Goal: Task Accomplishment & Management: Manage account settings

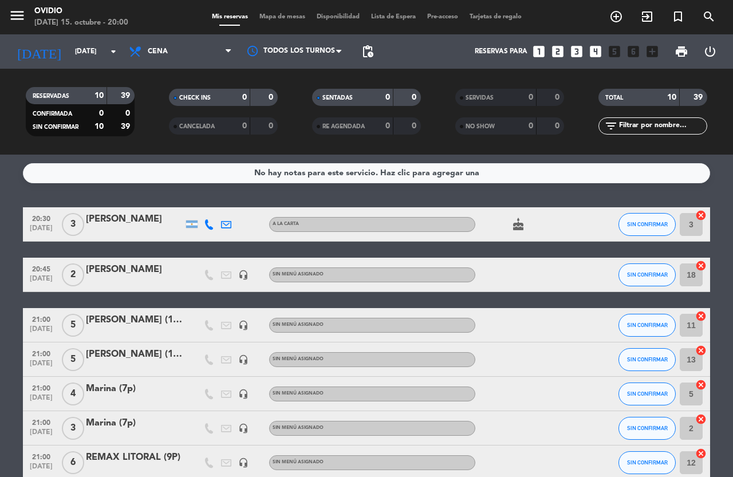
click at [514, 227] on icon "cake" at bounding box center [519, 225] width 14 height 14
click at [0, 225] on bookings-row "20:30 [DATE] 3 [PERSON_NAME] A LA CARTA cake SIN CONFIRMAR 3 cancel 20:45 [DATE…" at bounding box center [366, 403] width 733 height 392
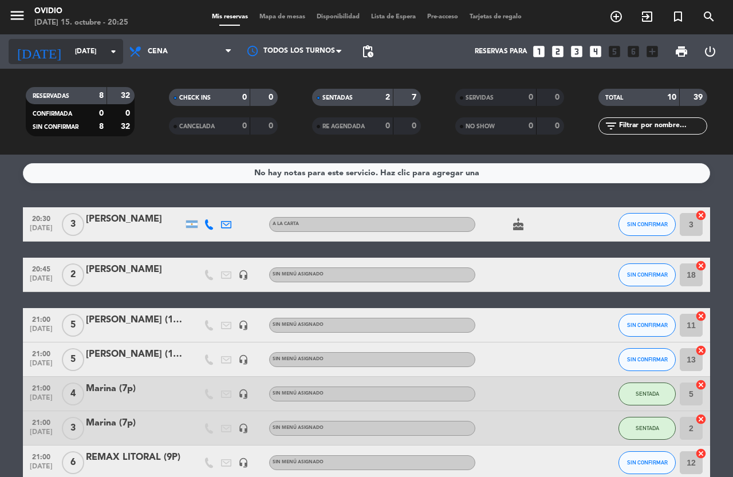
click at [100, 45] on input "[DATE]" at bounding box center [114, 51] width 91 height 19
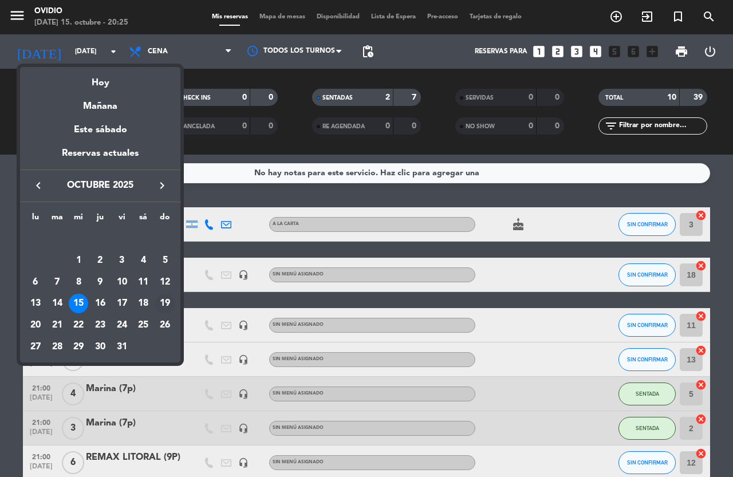
click at [165, 300] on div "19" at bounding box center [164, 303] width 19 height 19
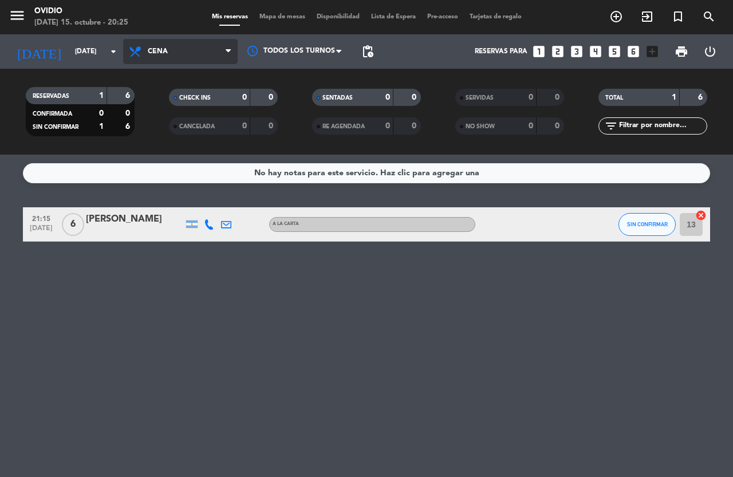
click at [160, 53] on span "Cena" at bounding box center [158, 52] width 20 height 8
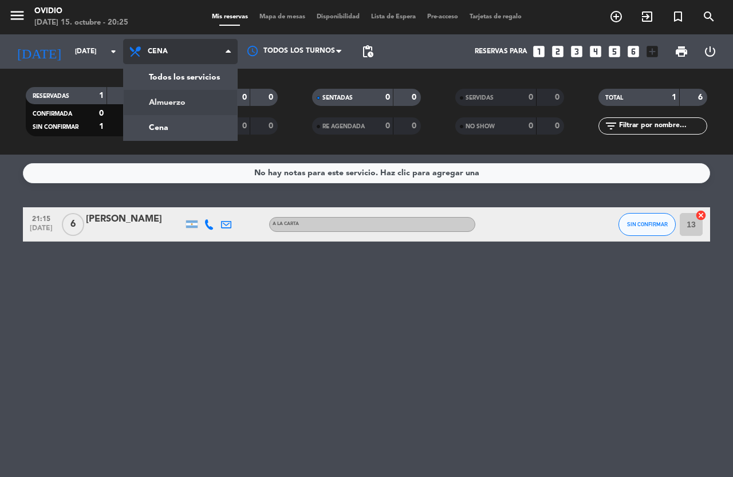
click at [182, 98] on div "menu [PERSON_NAME] [DATE] 15. octubre - 20:25 Mis reservas Mapa de mesas Dispon…" at bounding box center [366, 77] width 733 height 155
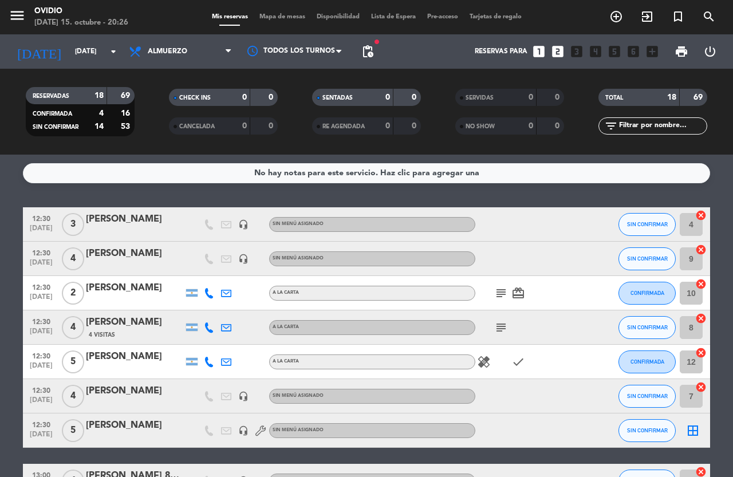
click at [501, 295] on icon "subject" at bounding box center [501, 293] width 14 height 14
click at [501, 329] on icon "subject" at bounding box center [501, 328] width 14 height 14
click at [483, 367] on icon "healing" at bounding box center [484, 362] width 14 height 14
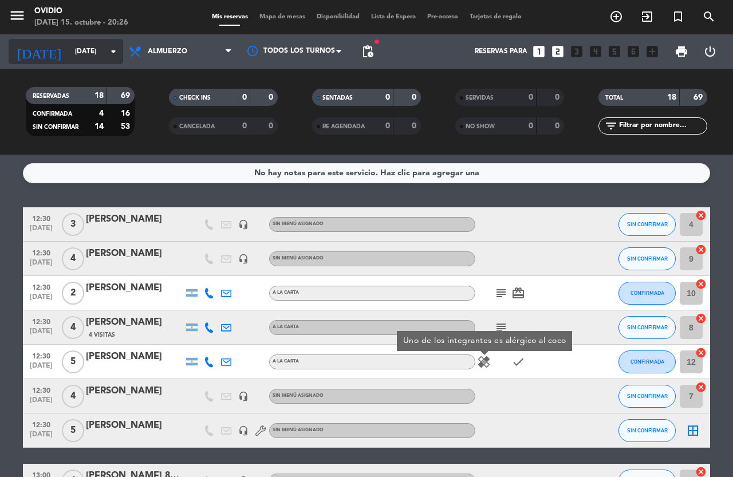
click at [107, 50] on icon "arrow_drop_down" at bounding box center [114, 52] width 14 height 14
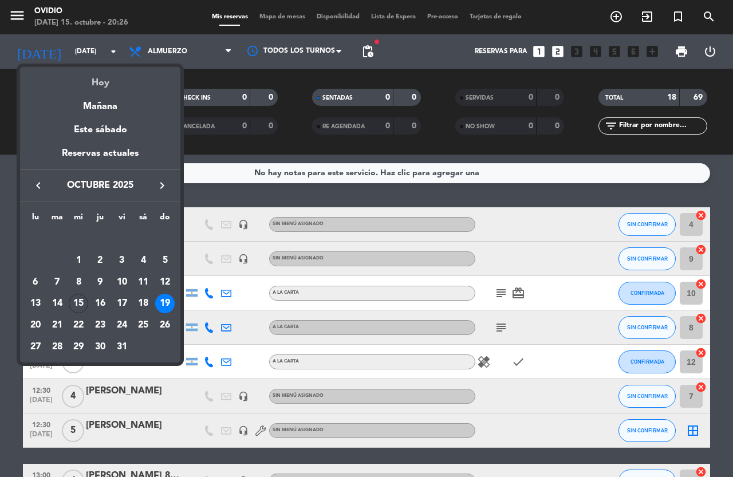
click at [96, 85] on div "Hoy" at bounding box center [100, 78] width 160 height 23
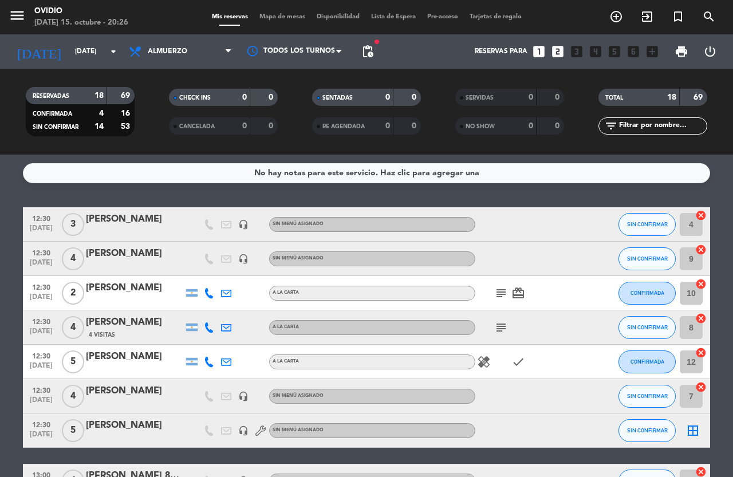
type input "[DATE]"
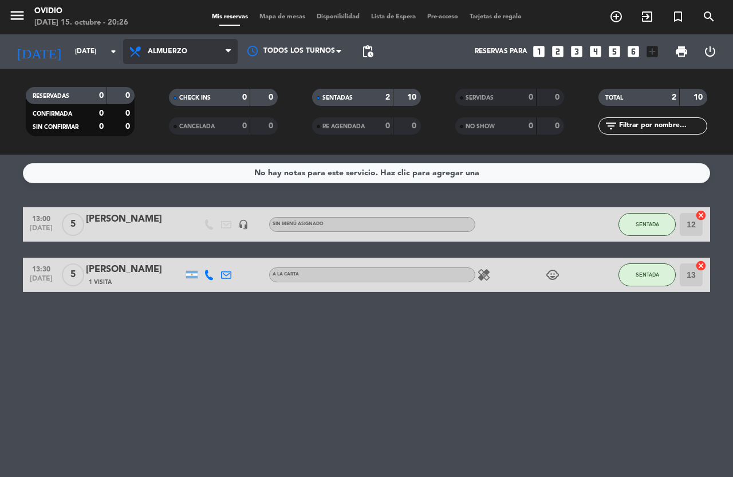
click at [181, 57] on span "Almuerzo" at bounding box center [180, 51] width 115 height 25
click at [168, 124] on div "menu [PERSON_NAME] [DATE] 15. octubre - 20:26 Mis reservas Mapa de mesas Dispon…" at bounding box center [366, 77] width 733 height 155
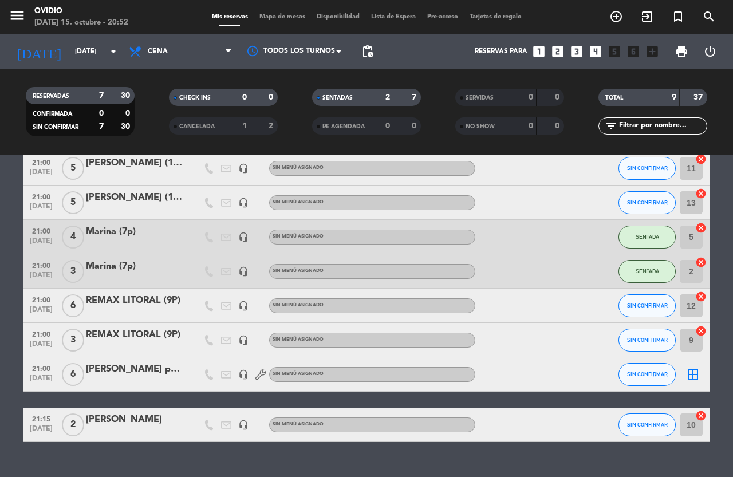
scroll to position [115, 0]
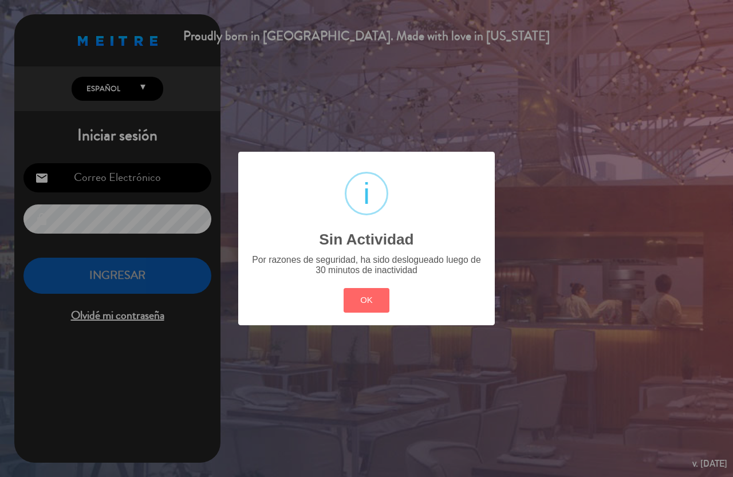
type input "[EMAIL_ADDRESS][PERSON_NAME][DOMAIN_NAME]"
